Goal: Information Seeking & Learning: Learn about a topic

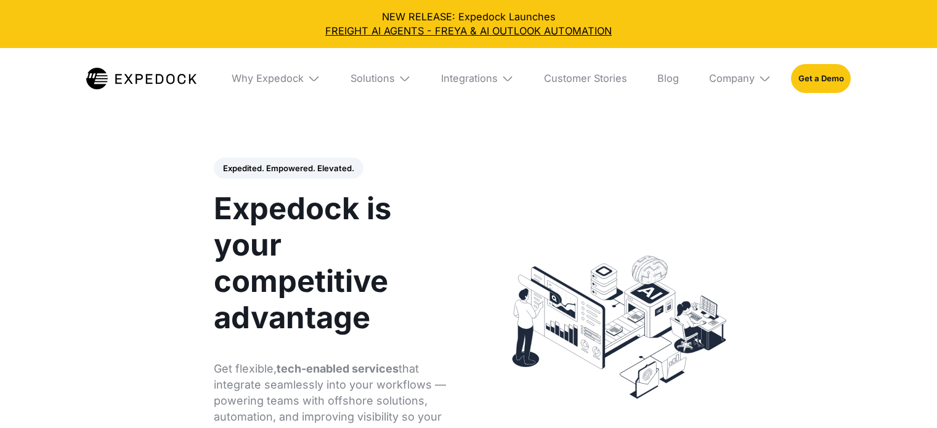
select select
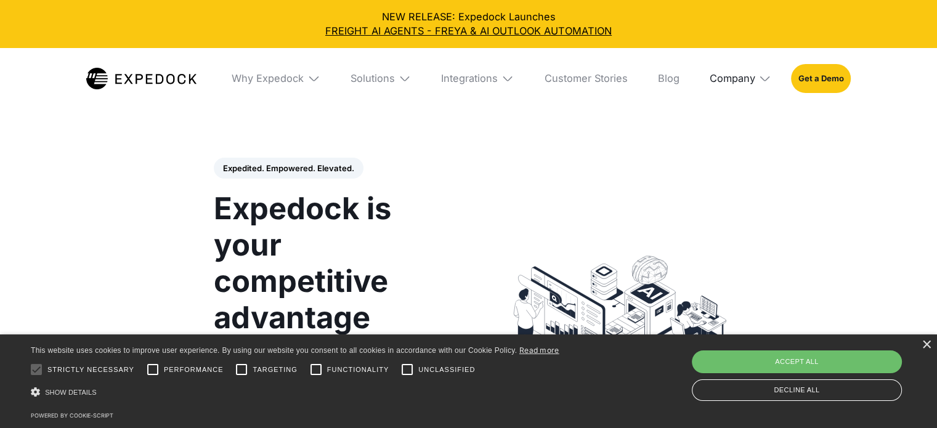
click at [742, 76] on div "Company" at bounding box center [732, 78] width 46 height 12
click at [739, 137] on link "About Us" at bounding box center [740, 124] width 82 height 33
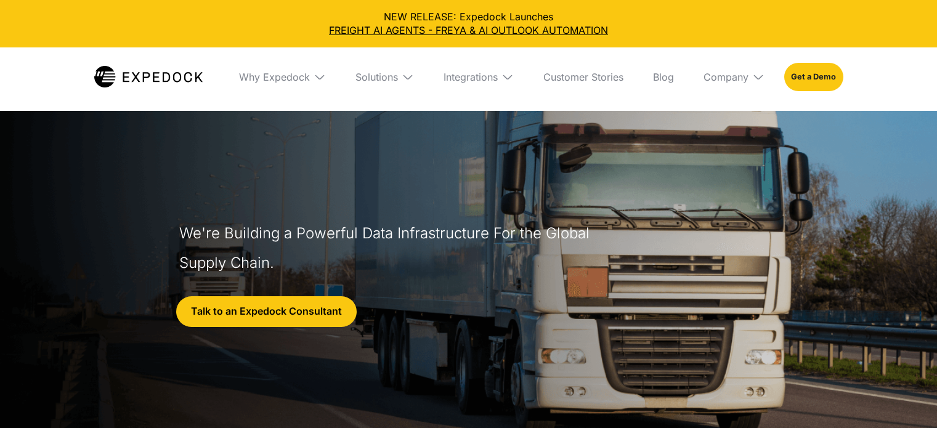
select select
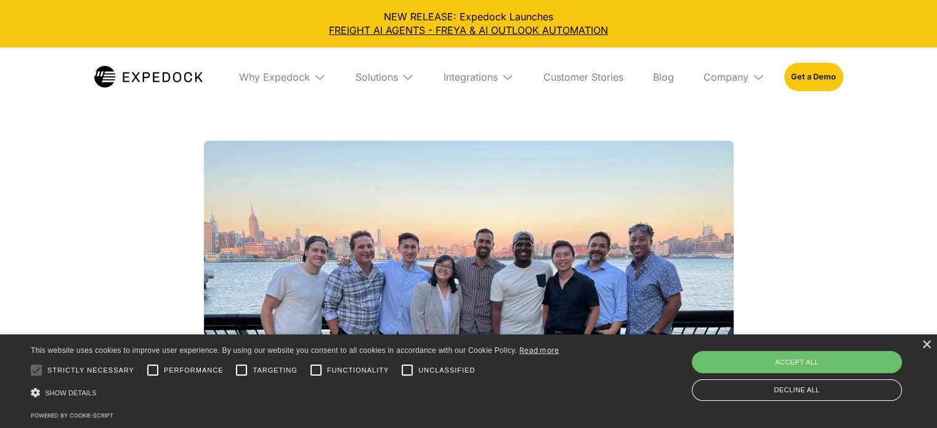
scroll to position [1108, 0]
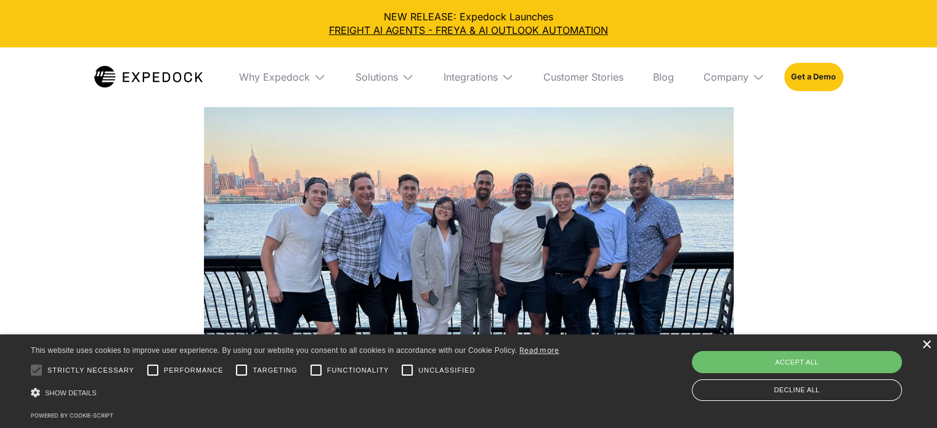
click at [929, 344] on div "×" at bounding box center [925, 345] width 9 height 9
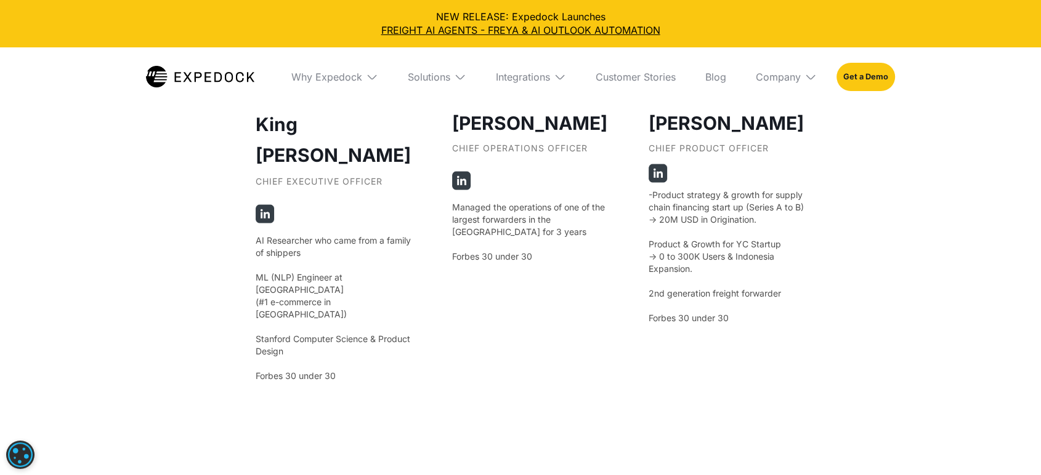
scroll to position [2408, 0]
drag, startPoint x: 308, startPoint y: 315, endPoint x: 270, endPoint y: 319, distance: 37.8
click at [270, 319] on p "AI Researcher who came from a family of shippers ‍ ML (NLP) Engineer at [GEOGRA…" at bounding box center [333, 308] width 155 height 148
click at [426, 331] on div "King [PERSON_NAME] Chief Executive Officer AI Researcher who came from a family…" at bounding box center [521, 256] width 530 height 643
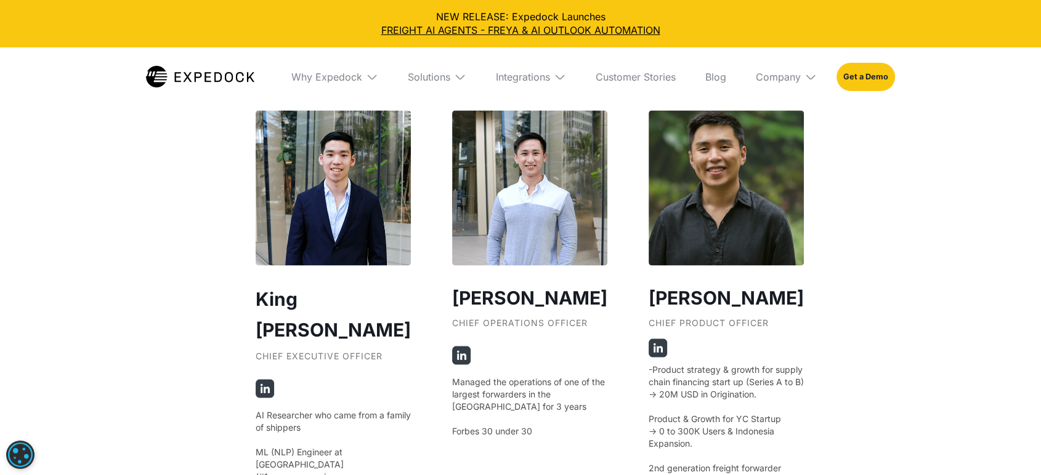
scroll to position [2203, 0]
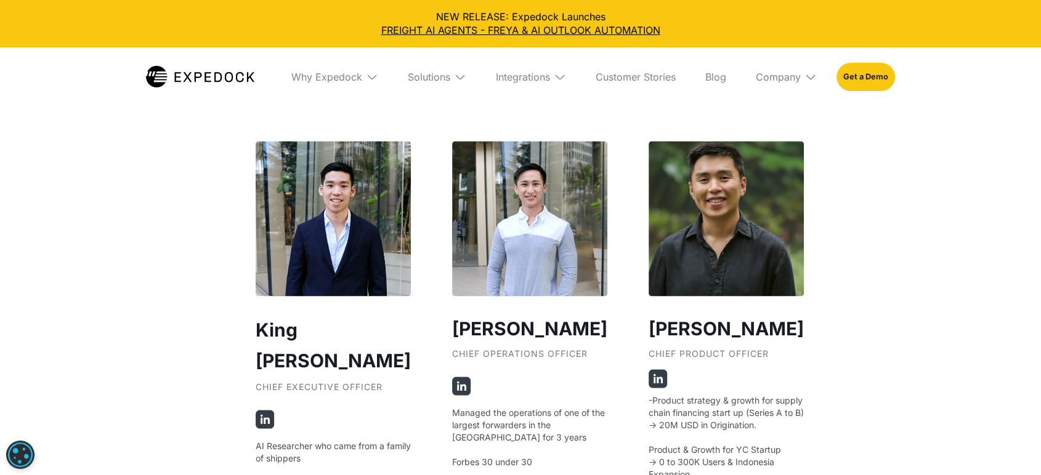
click at [200, 206] on div "Our Founders ‍ King [PERSON_NAME] Chief Executive Officer AI Researcher who cam…" at bounding box center [520, 194] width 1041 height 1252
